Goal: Find specific page/section

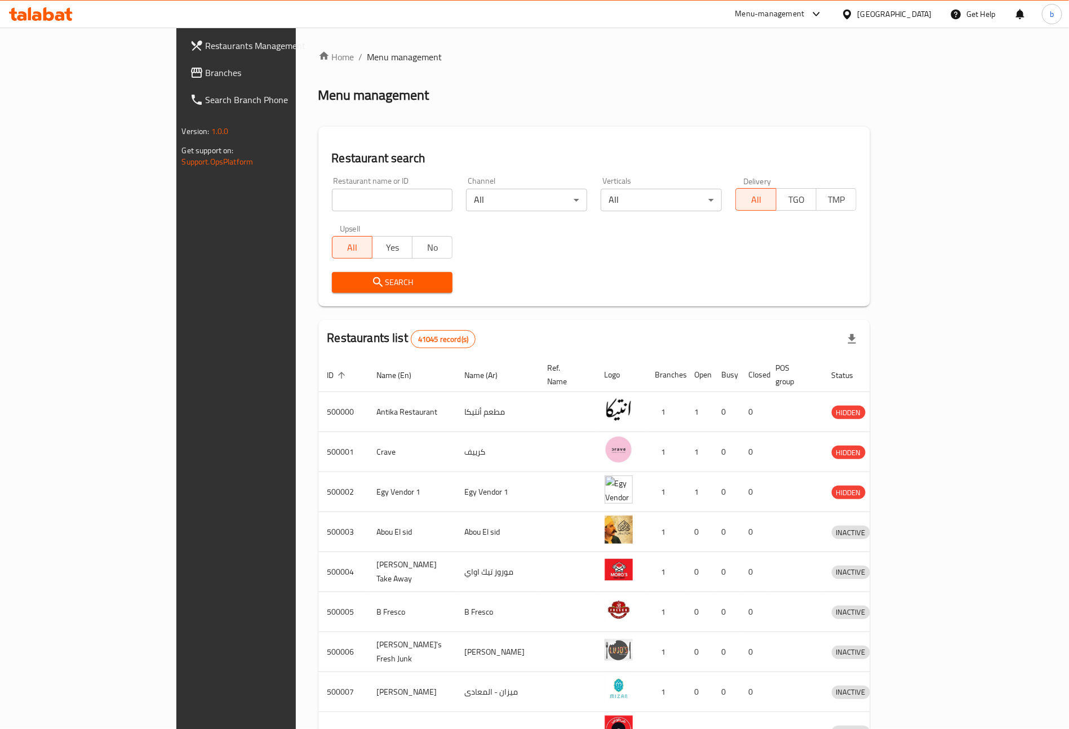
click at [206, 75] on span "Branches" at bounding box center [276, 73] width 140 height 14
click at [858, 11] on div at bounding box center [850, 14] width 16 height 12
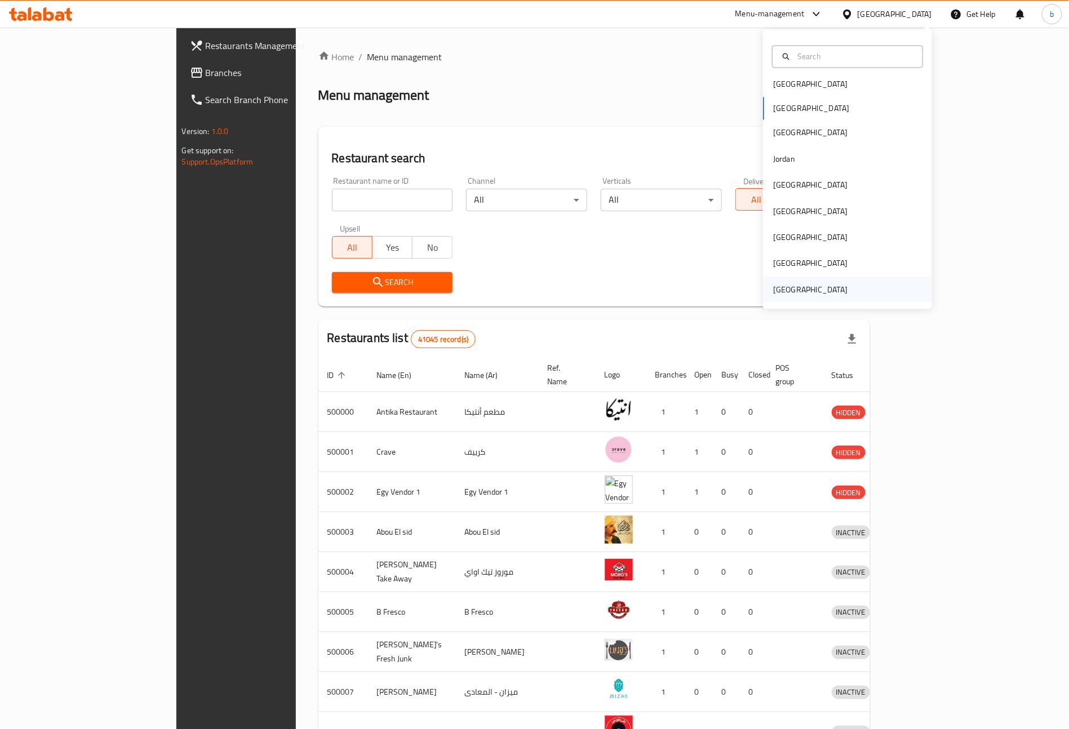
click at [829, 294] on div "United Arab Emirates" at bounding box center [810, 290] width 74 height 12
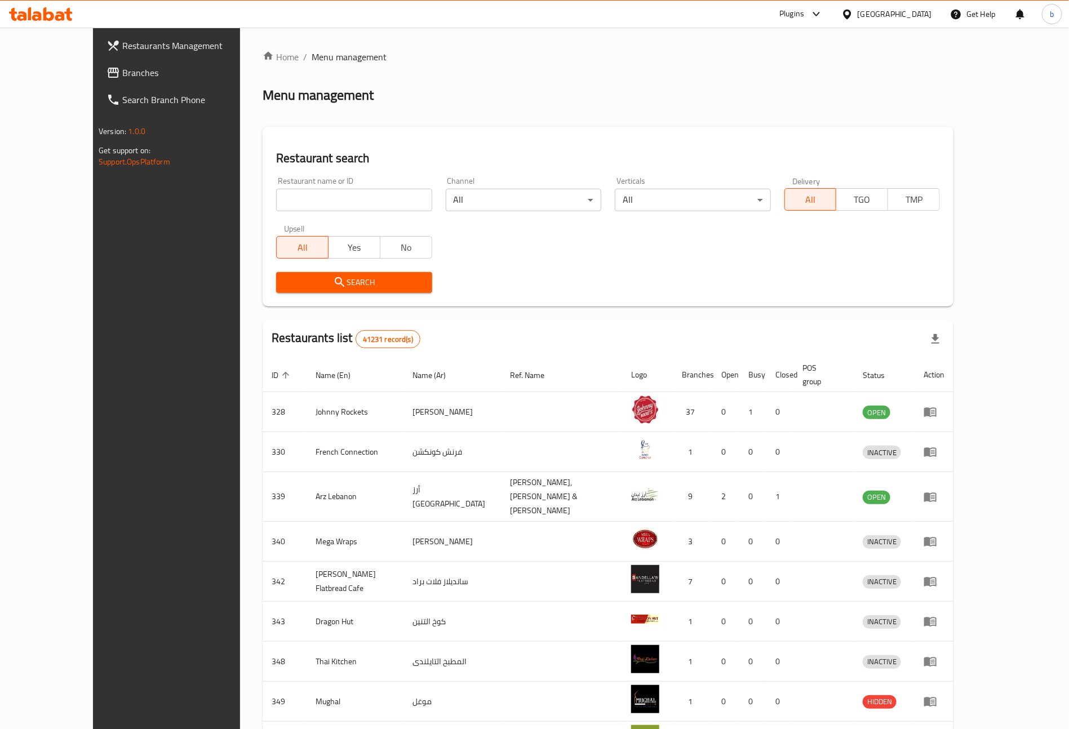
click at [122, 49] on span "Restaurants Management" at bounding box center [192, 46] width 140 height 14
